Goal: Information Seeking & Learning: Learn about a topic

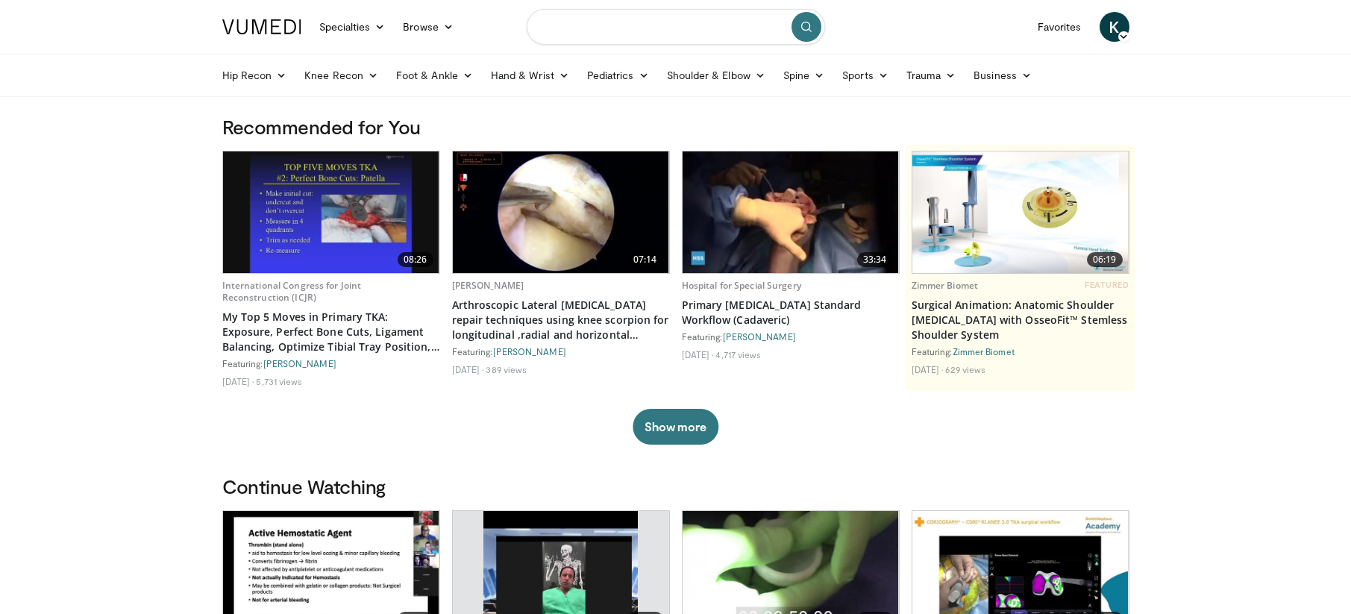
click at [629, 28] on input "Search topics, interventions" at bounding box center [676, 27] width 298 height 36
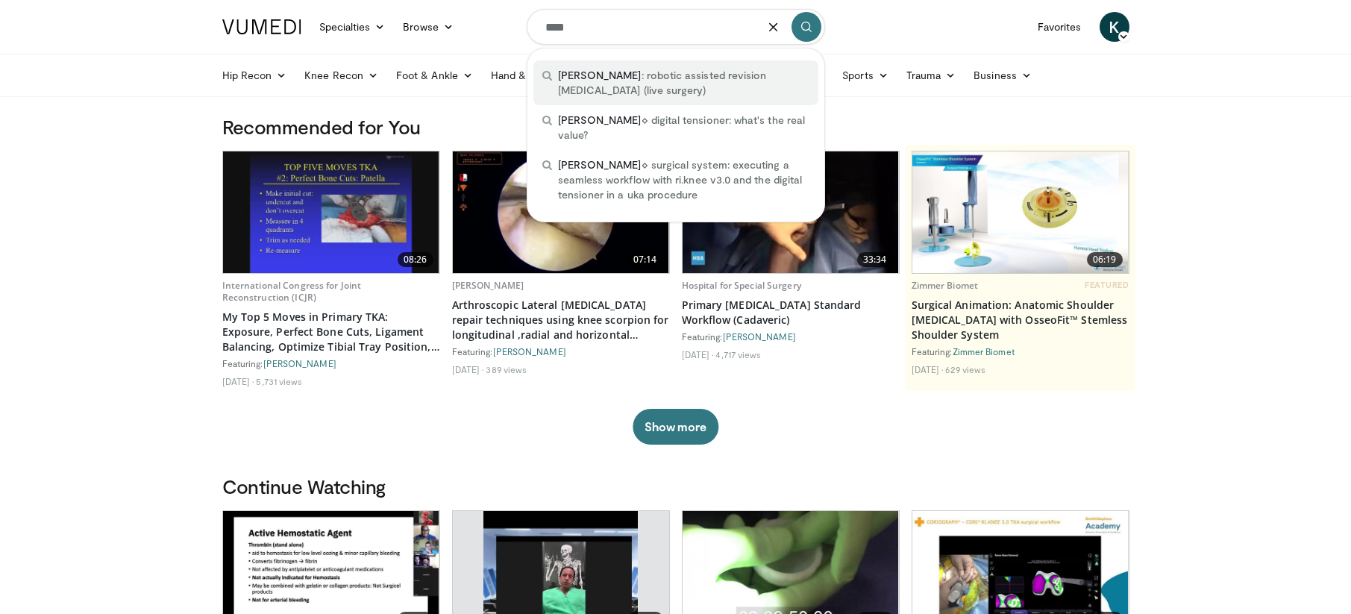
click at [752, 74] on span "cori : robotic assisted revision knee arthroplasty (live surgery)" at bounding box center [683, 83] width 251 height 30
type input "**********"
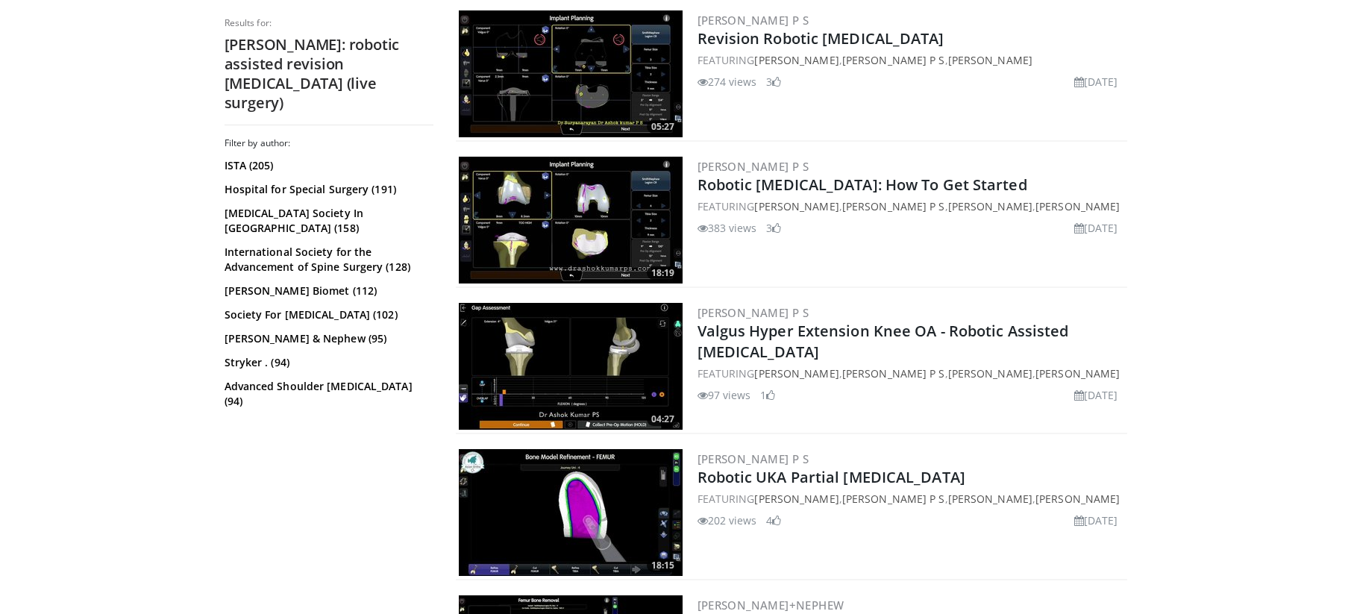
scroll to position [895, 0]
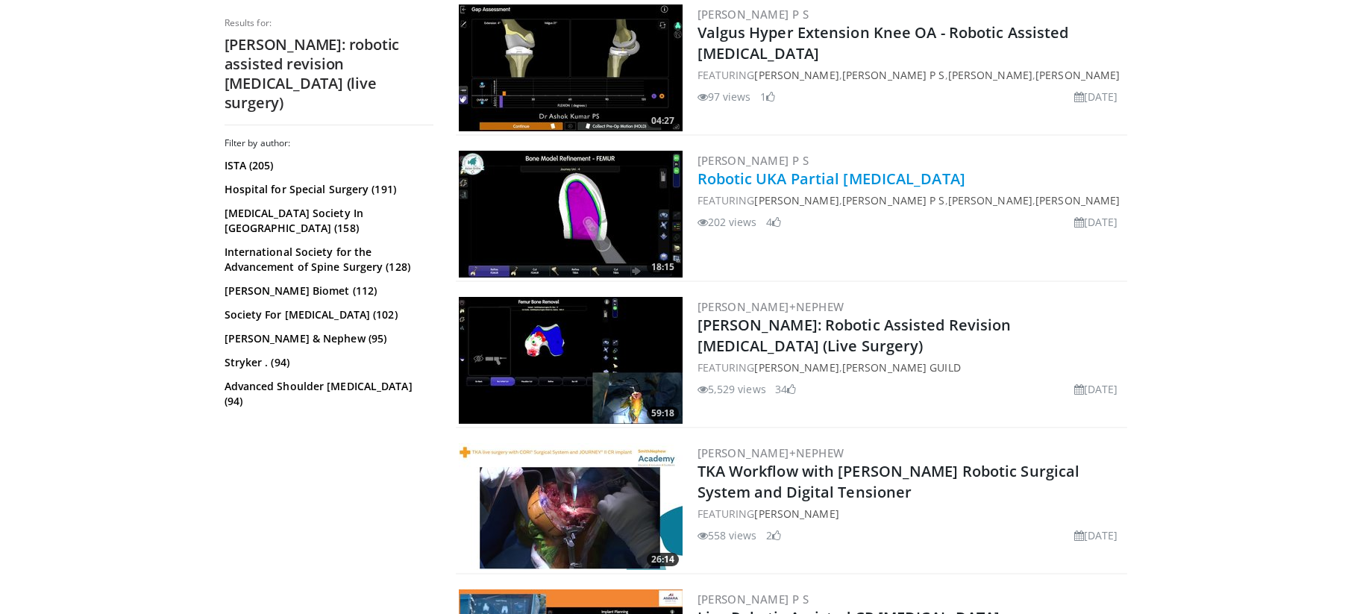
click at [740, 175] on link "Robotic UKA Partial [MEDICAL_DATA]" at bounding box center [831, 179] width 268 height 20
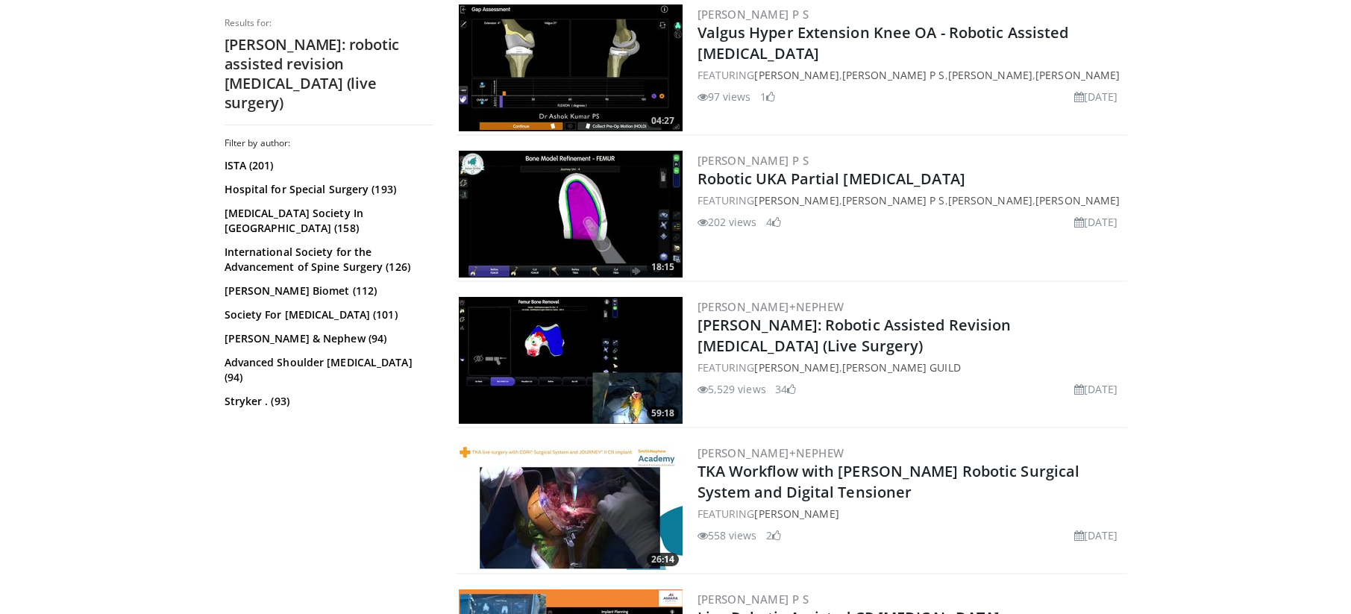
scroll to position [895, 0]
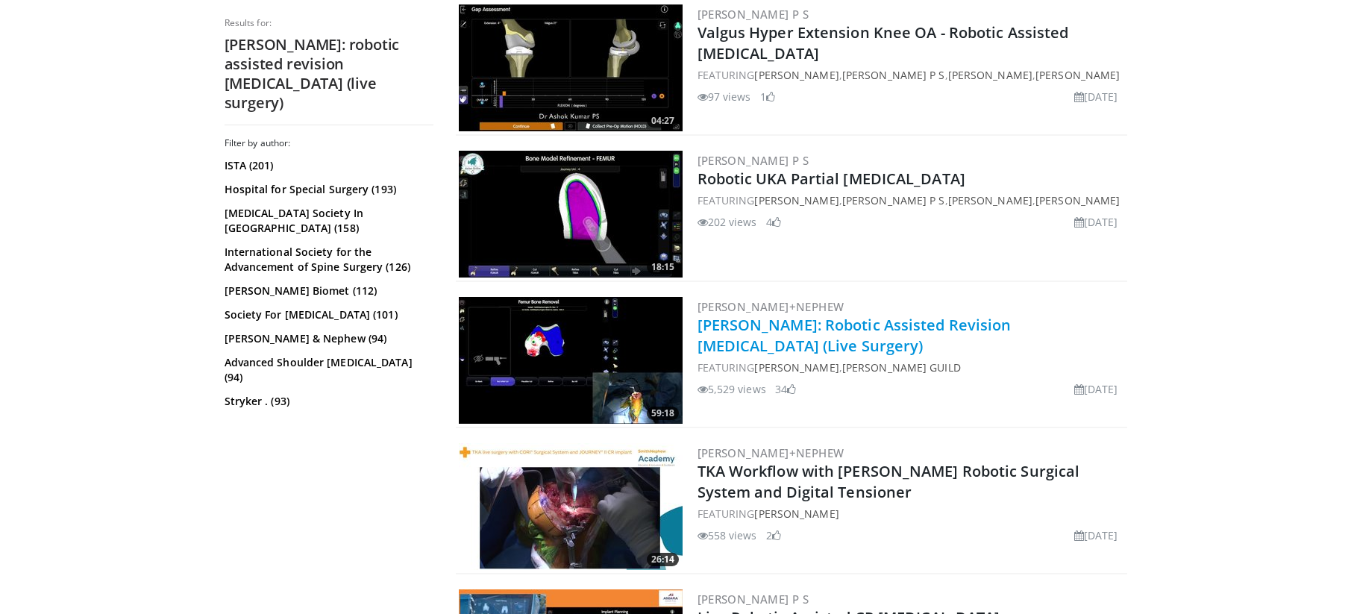
click at [761, 324] on link "[PERSON_NAME]: Robotic Assisted Revision [MEDICAL_DATA] (Live Surgery)" at bounding box center [854, 335] width 314 height 41
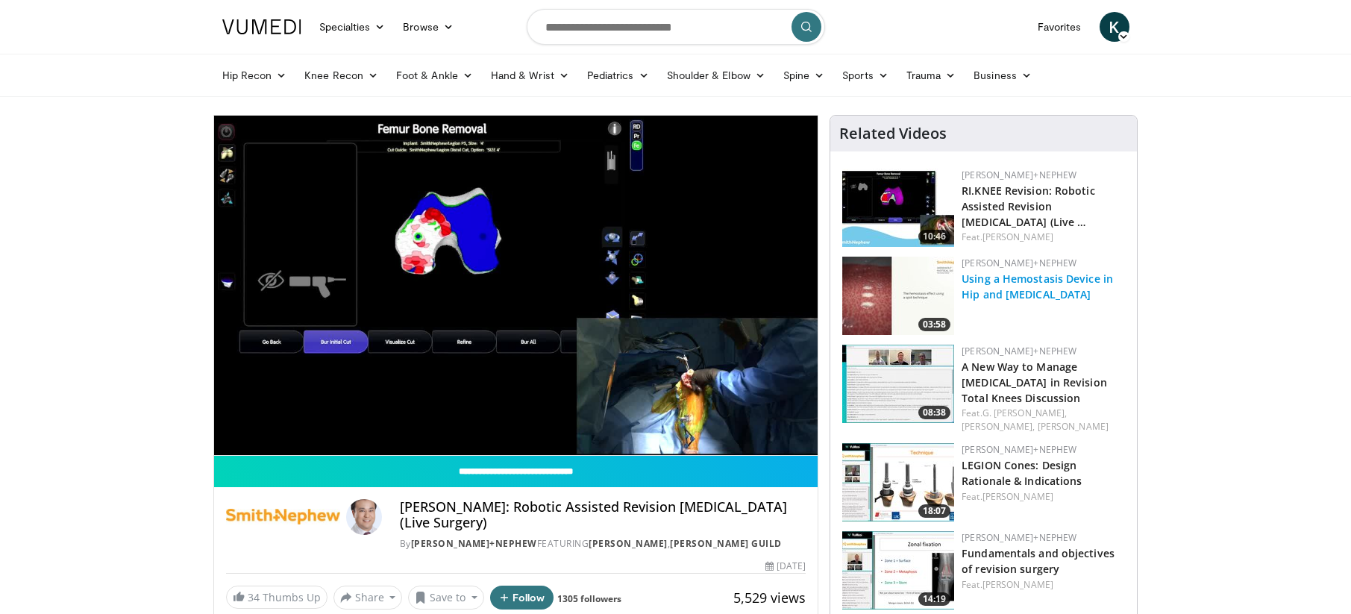
click at [984, 284] on link "Using a Hemostasis Device in Hip and [MEDICAL_DATA]" at bounding box center [1036, 286] width 151 height 30
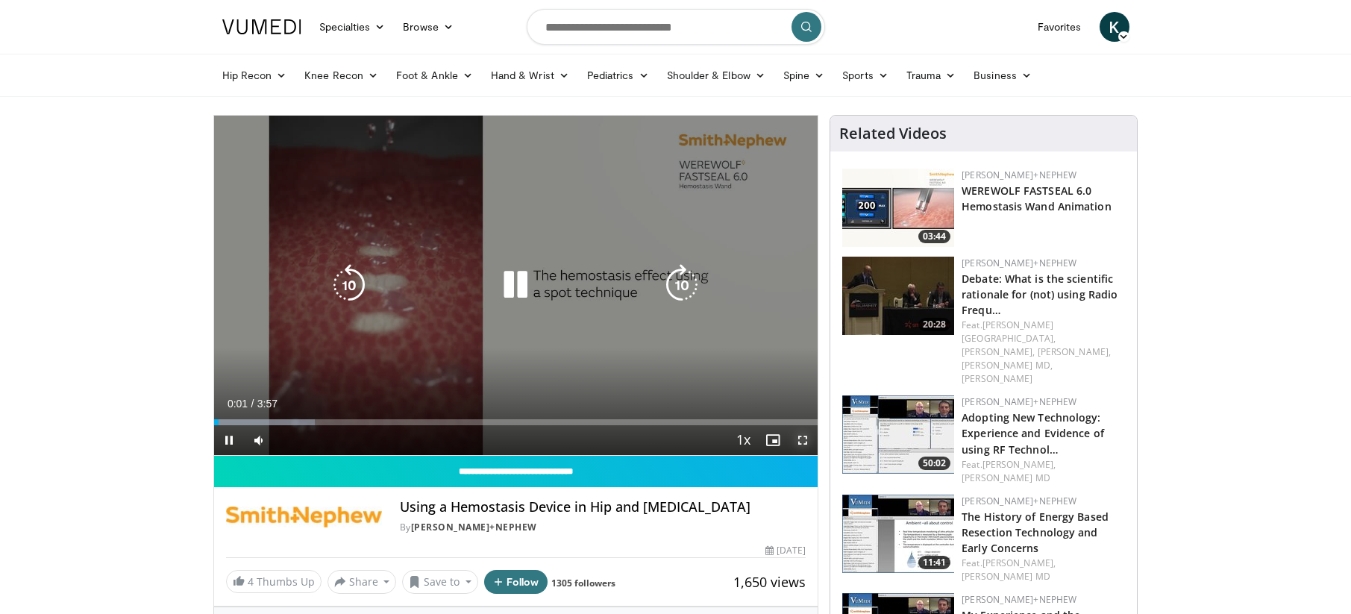
drag, startPoint x: 799, startPoint y: 439, endPoint x: 808, endPoint y: 596, distance: 157.6
click at [799, 439] on span "Video Player" at bounding box center [803, 440] width 30 height 30
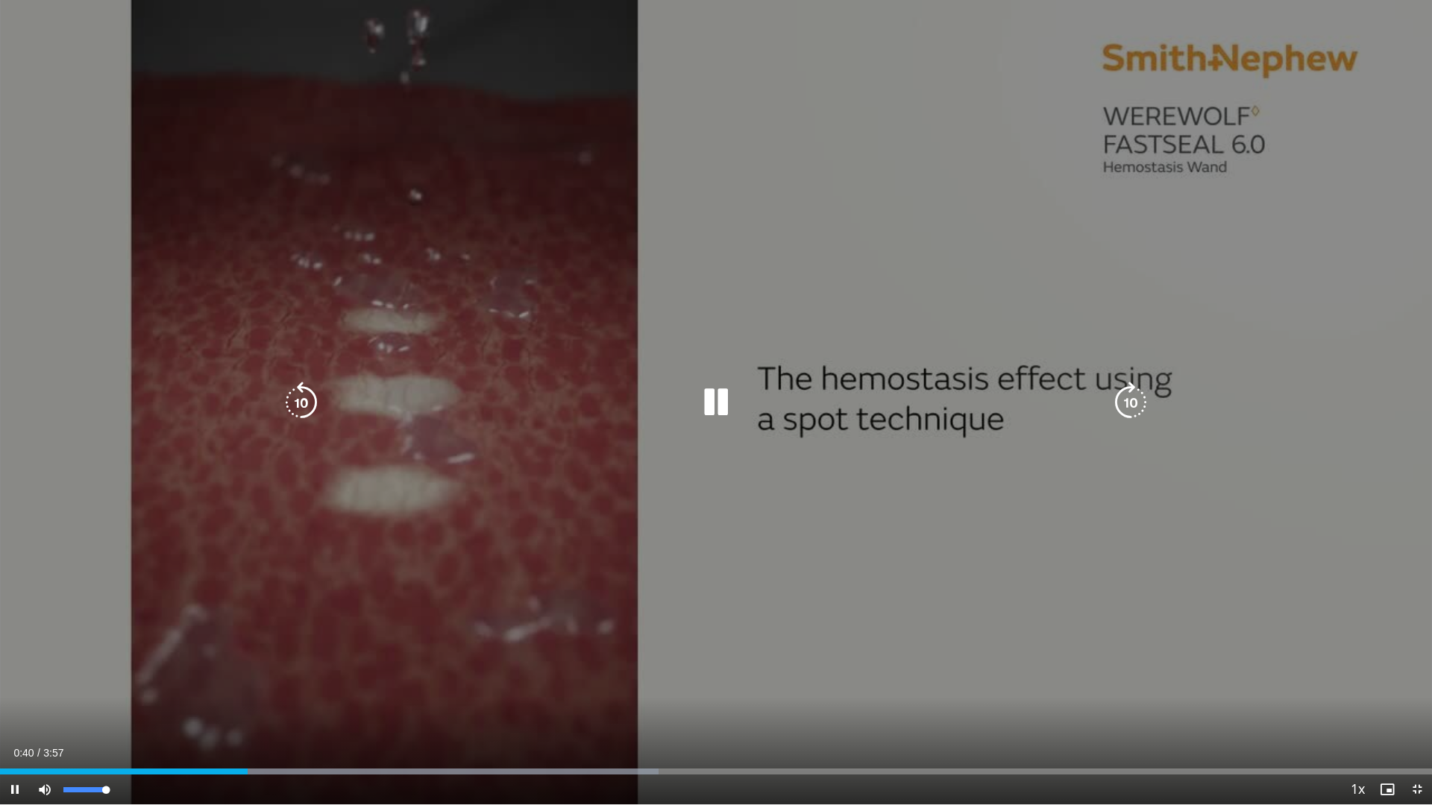
drag, startPoint x: 81, startPoint y: 797, endPoint x: 0, endPoint y: 611, distance: 203.4
click at [96, 613] on div "100%" at bounding box center [85, 790] width 52 height 30
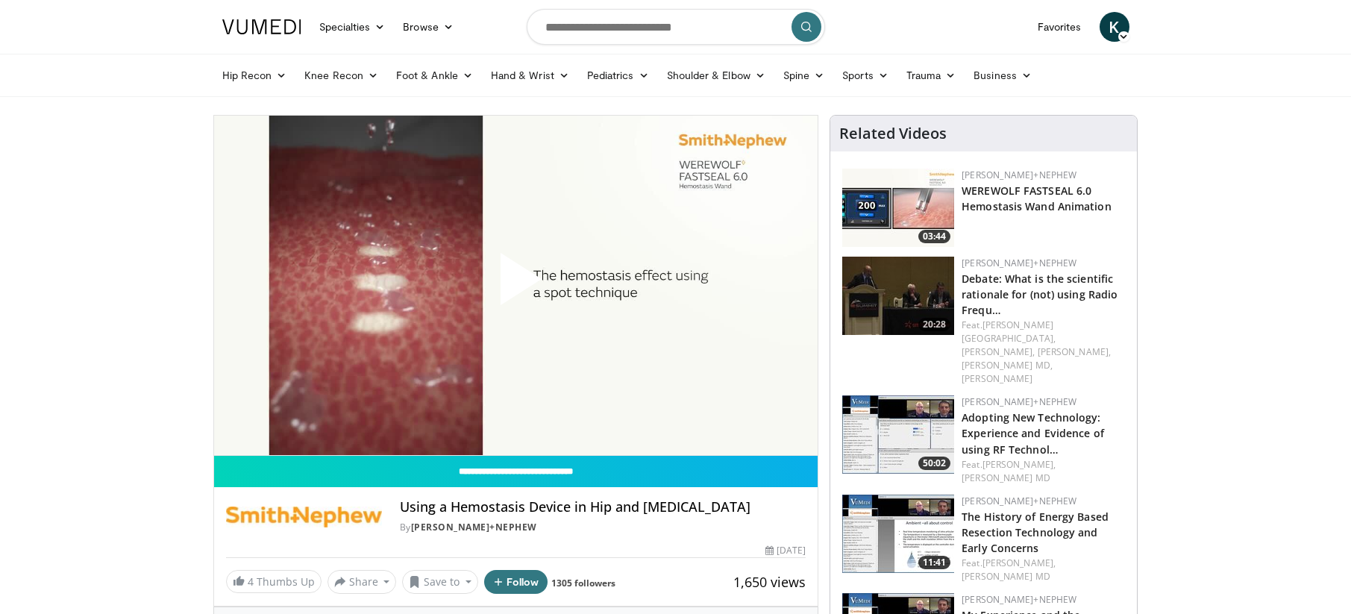
click at [515, 285] on span "Video Player" at bounding box center [515, 285] width 0 height 0
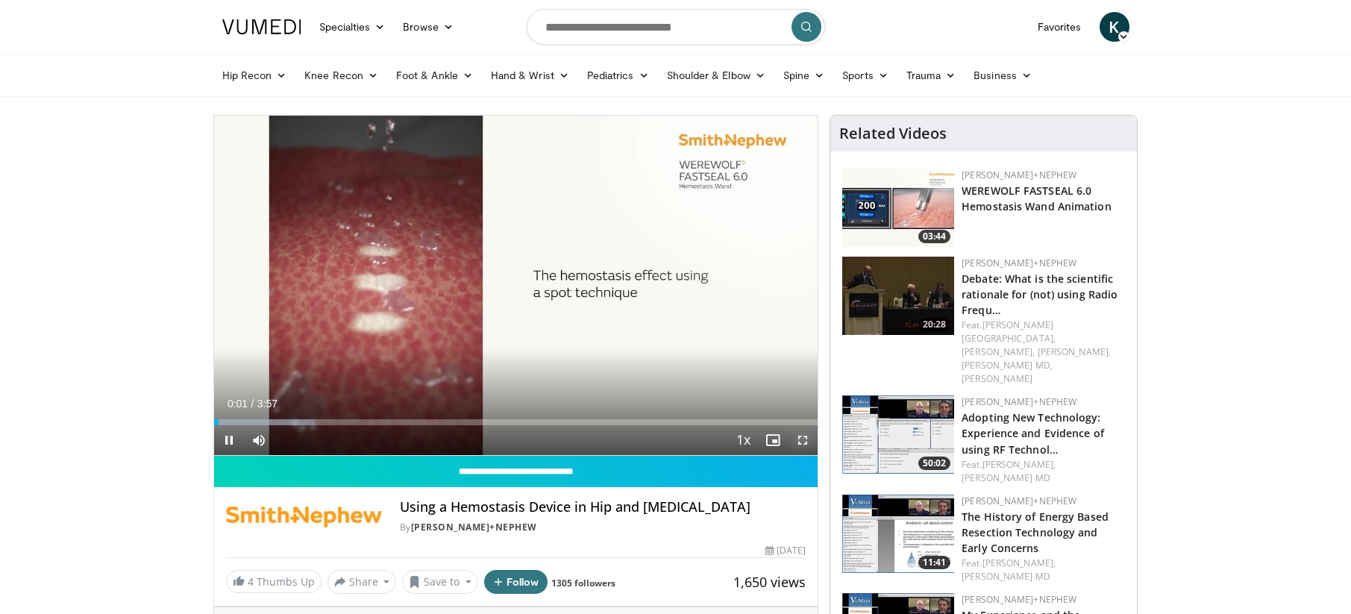
click at [803, 443] on span "Video Player" at bounding box center [803, 440] width 30 height 30
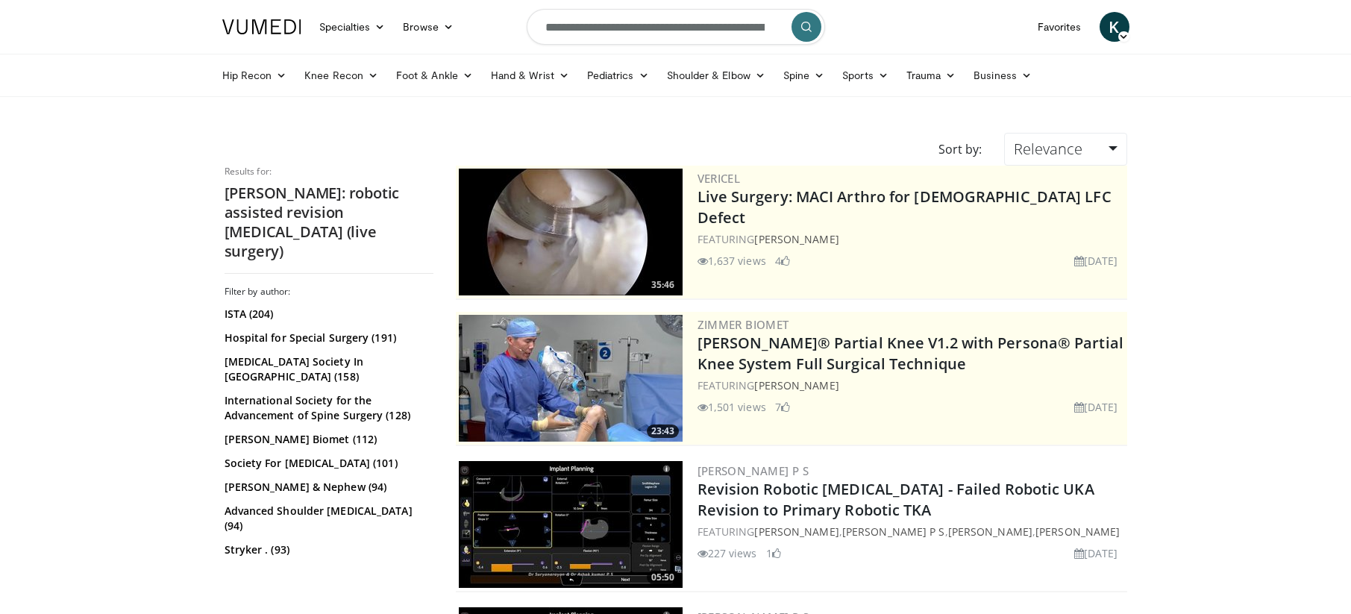
scroll to position [895, 0]
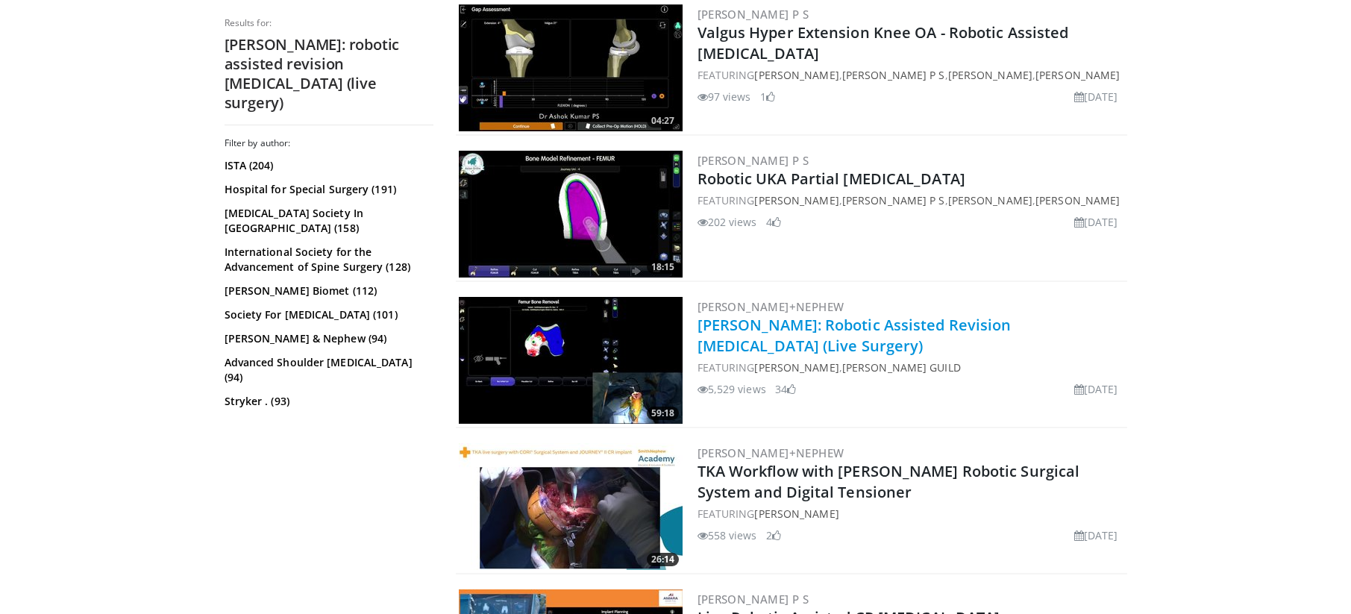
click at [799, 331] on link "[PERSON_NAME]: Robotic Assisted Revision [MEDICAL_DATA] (Live Surgery)" at bounding box center [854, 335] width 314 height 41
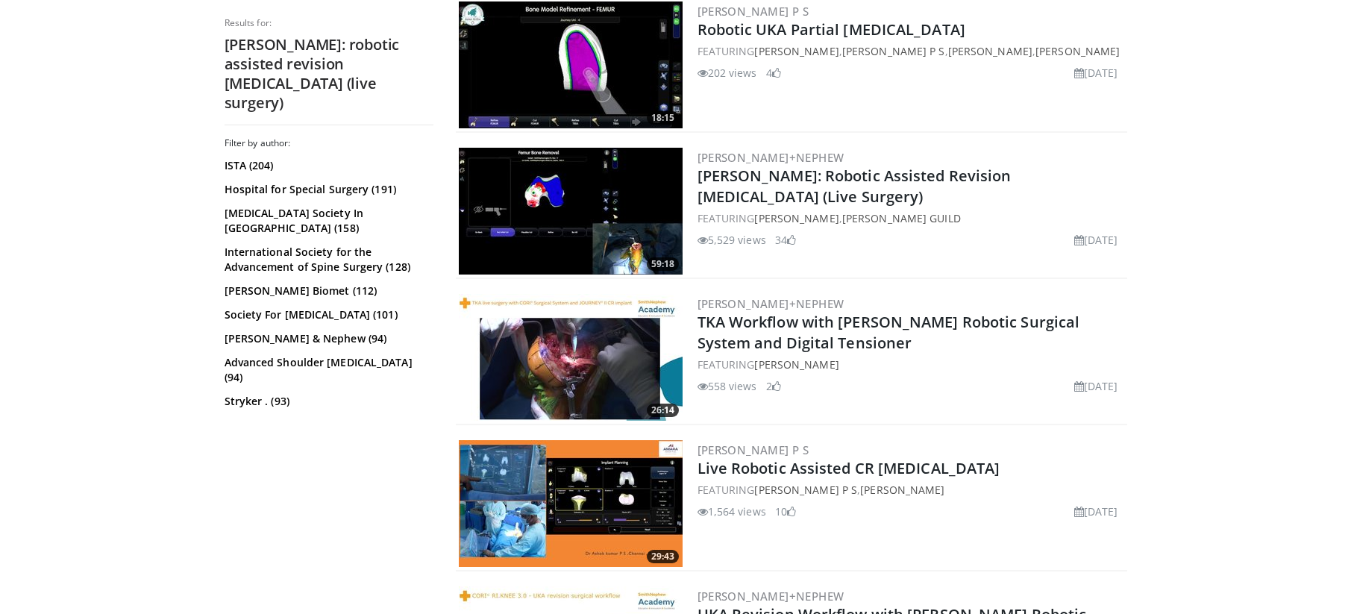
scroll to position [1119, 0]
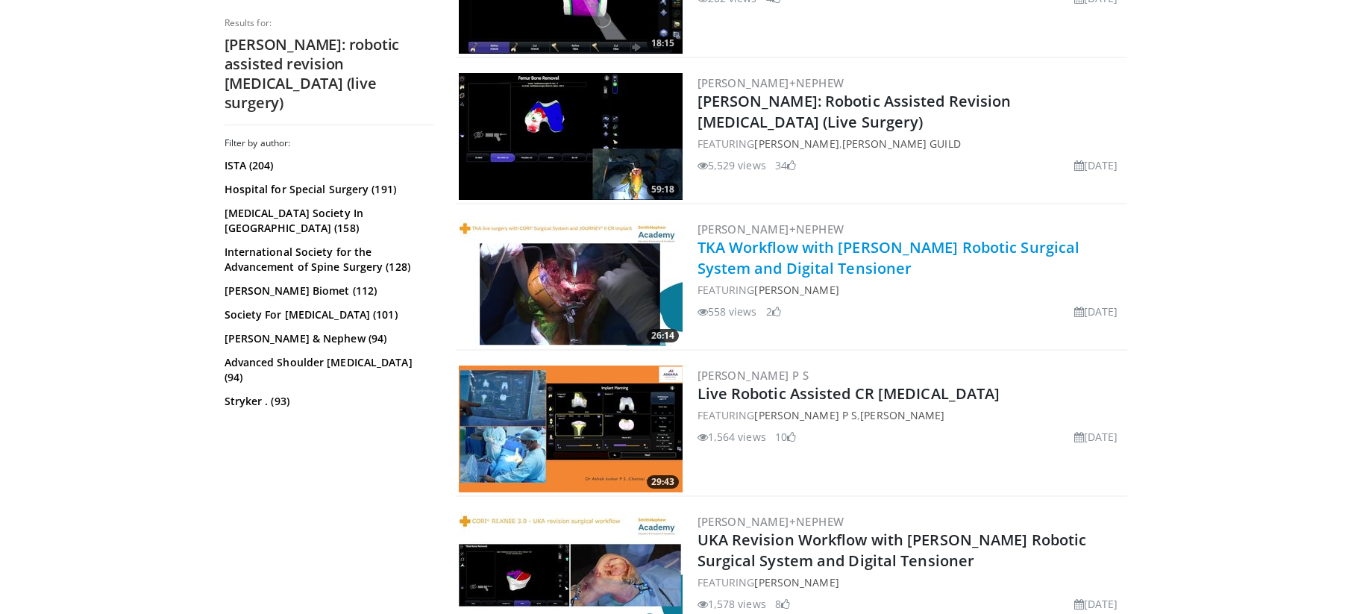
click at [759, 248] on link "TKA Workflow with [PERSON_NAME] Robotic Surgical System and Digital Tensioner" at bounding box center [888, 257] width 383 height 41
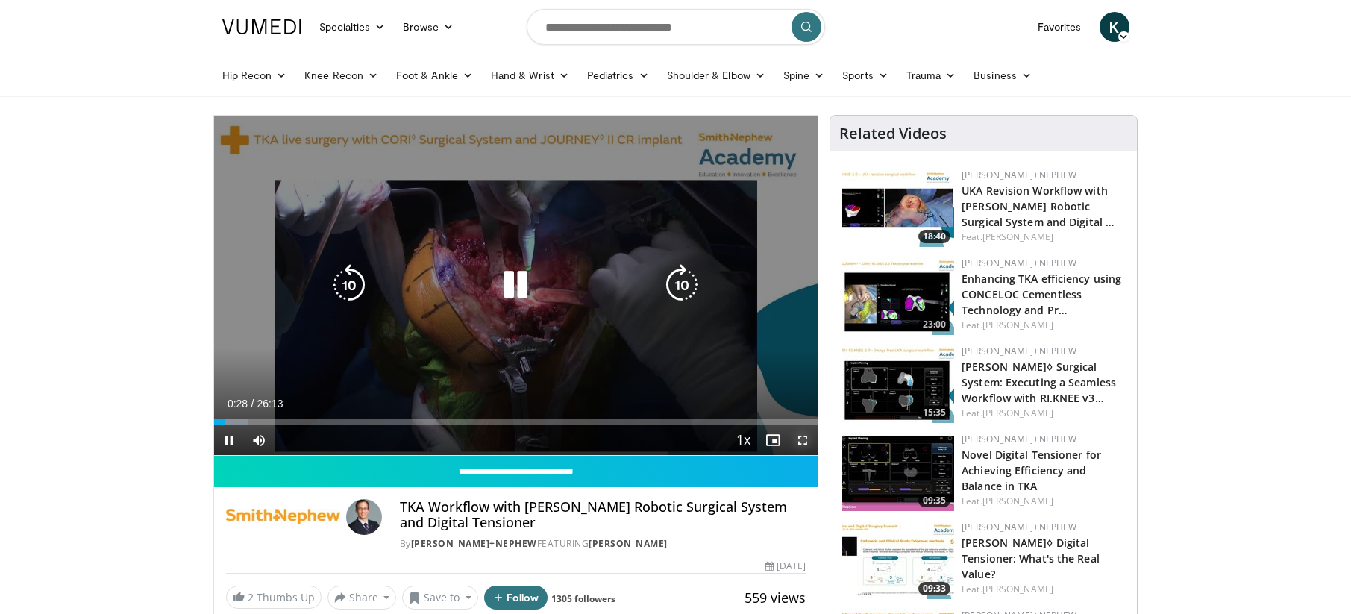
drag, startPoint x: 802, startPoint y: 438, endPoint x: 808, endPoint y: 596, distance: 158.2
click at [802, 438] on span "Video Player" at bounding box center [803, 440] width 30 height 30
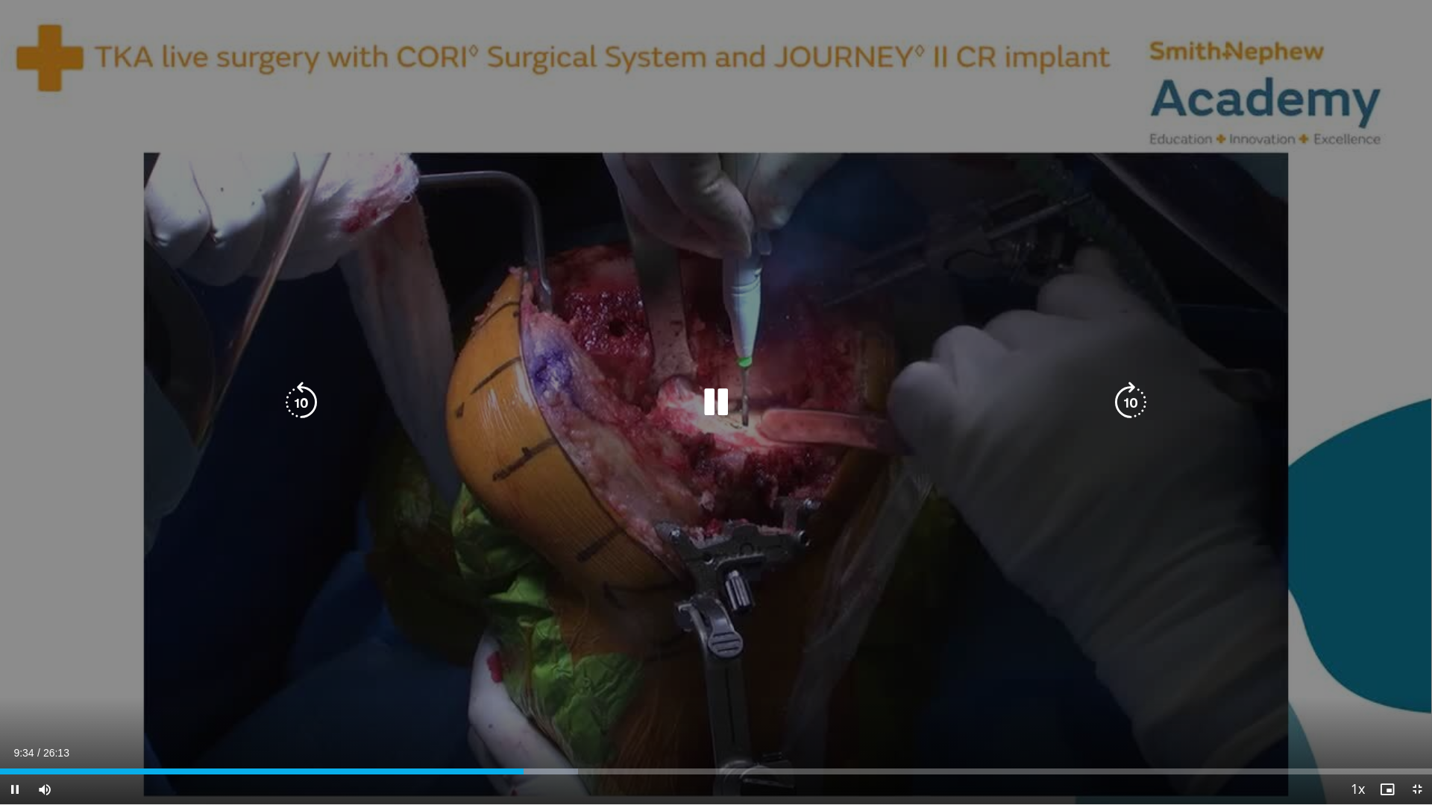
click at [3, 0] on div "10 seconds Tap to unmute" at bounding box center [716, 402] width 1432 height 805
